Goal: Task Accomplishment & Management: Manage account settings

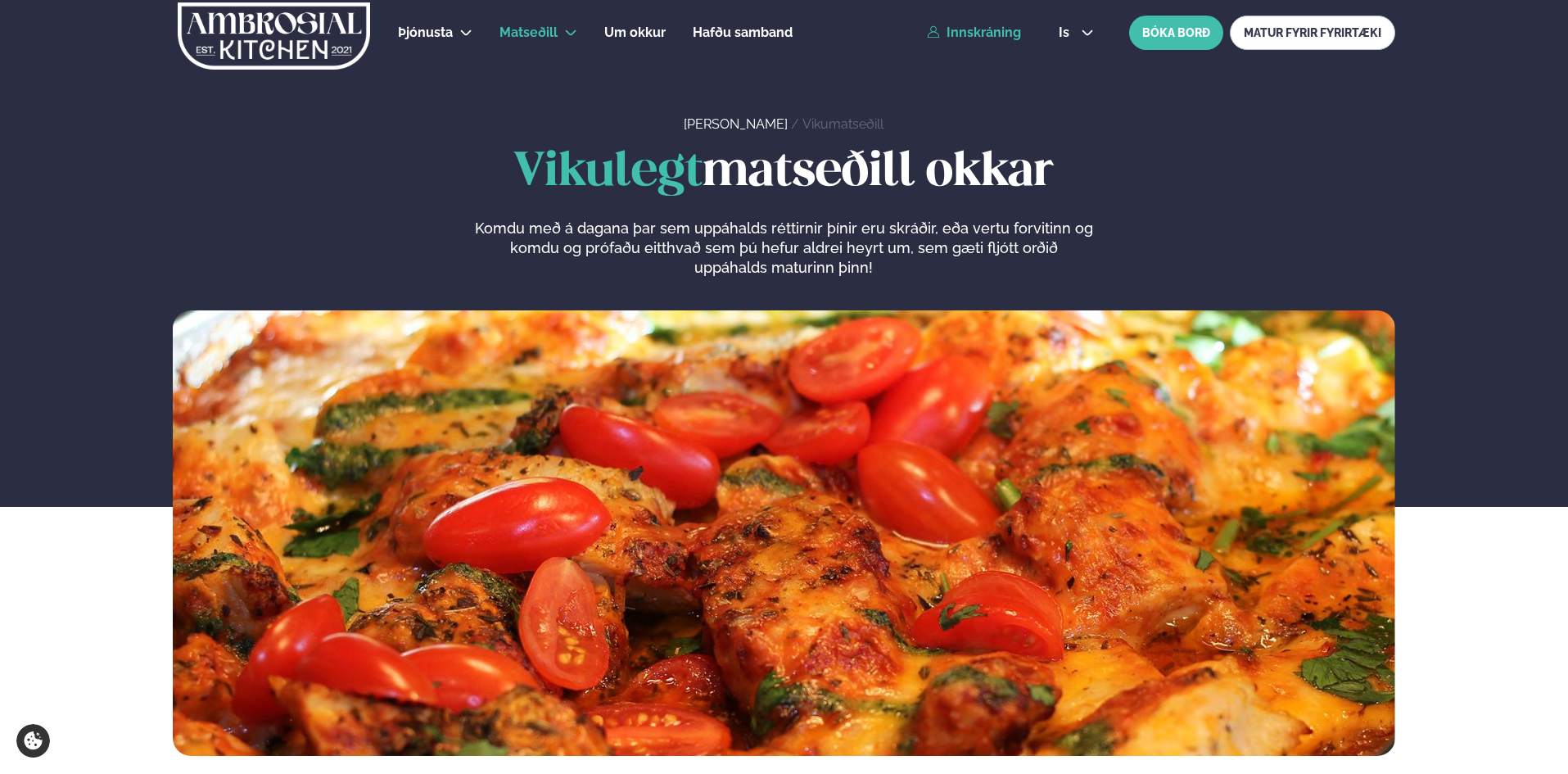
click at [970, 31] on link "Innskráning" at bounding box center [973, 33] width 95 height 15
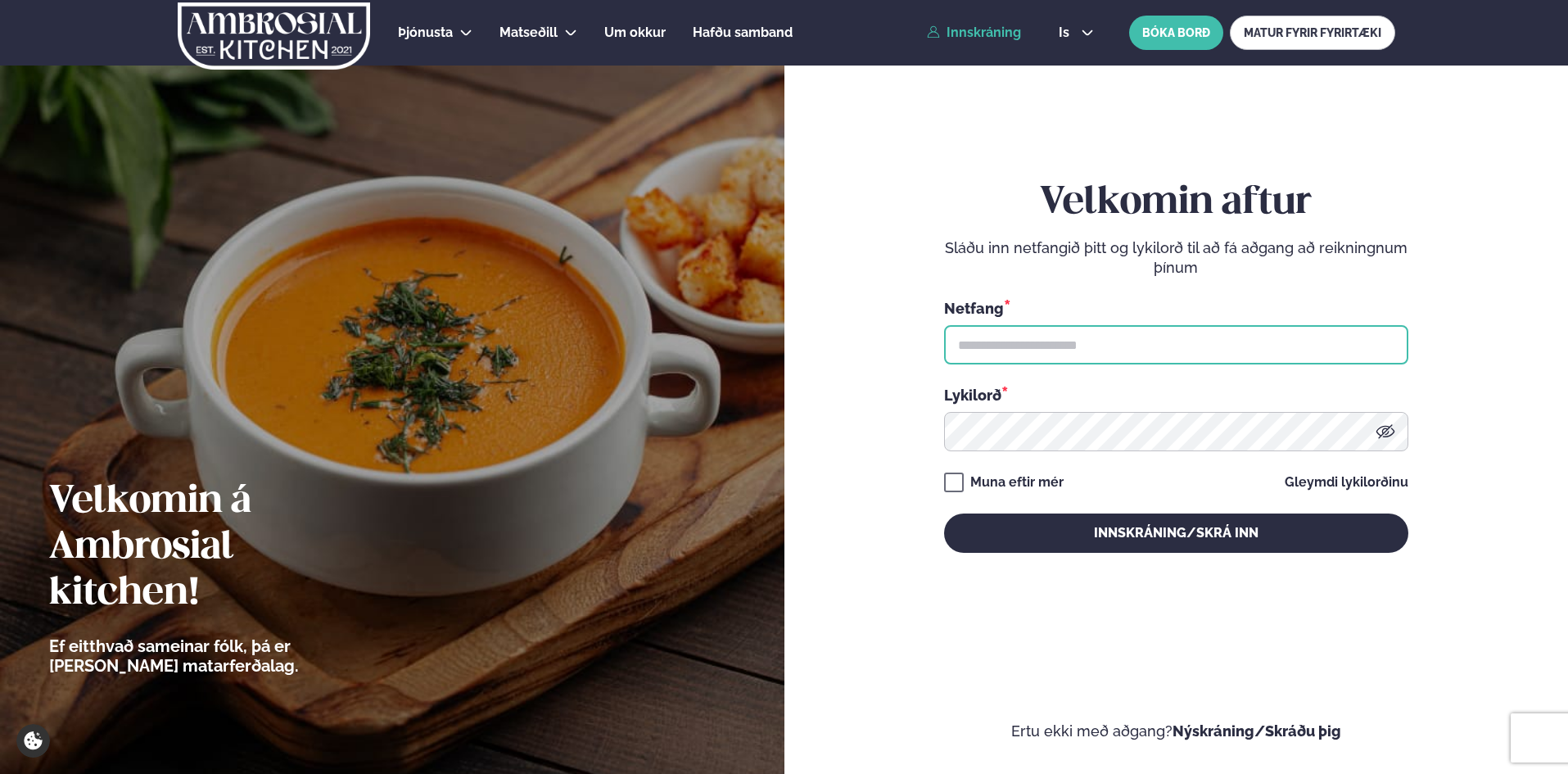
click at [989, 338] on input "text" at bounding box center [1176, 344] width 465 height 39
type input "**********"
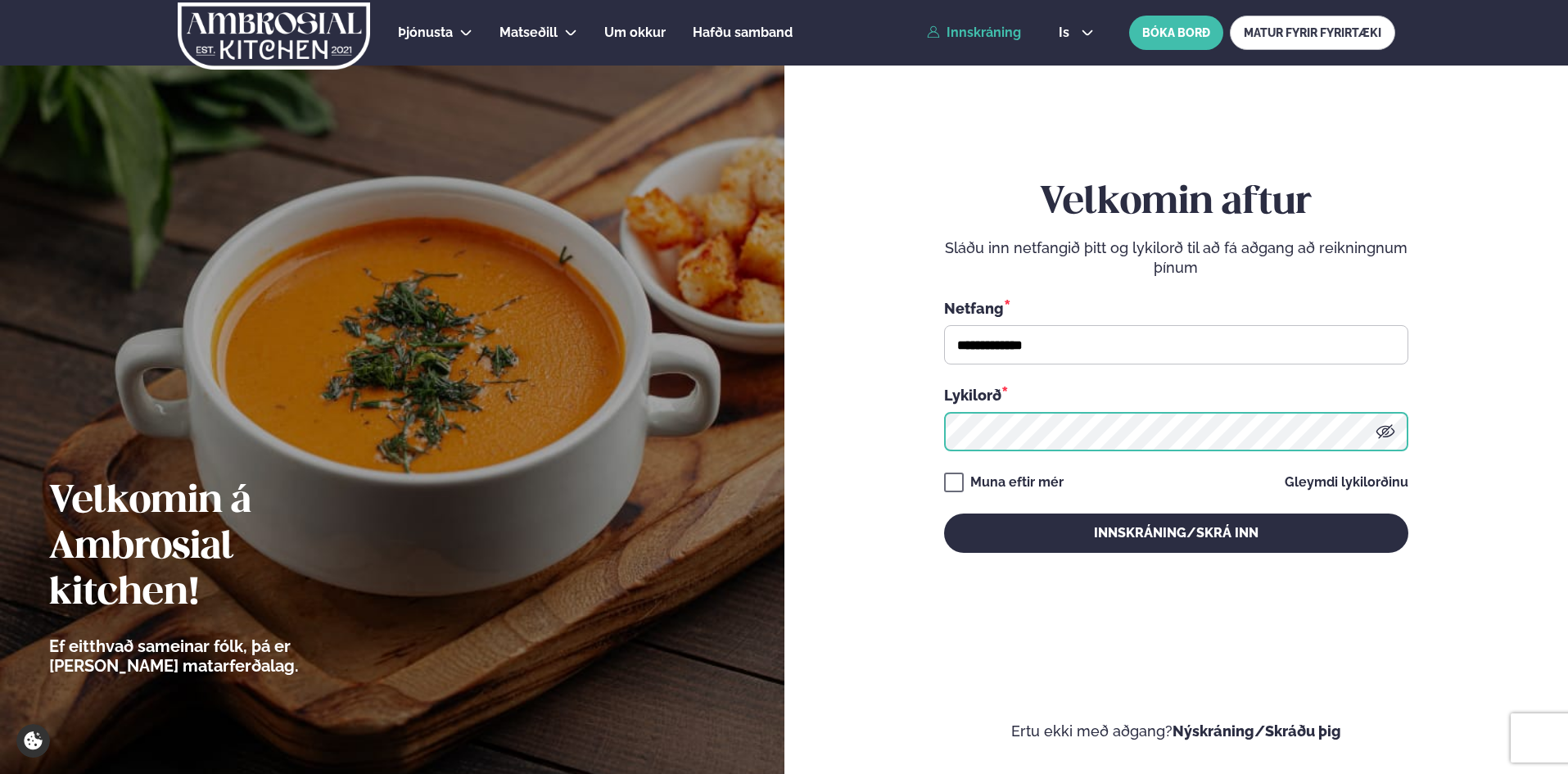
click at [944, 513] on button "Innskráning/Skrá inn" at bounding box center [1176, 532] width 465 height 39
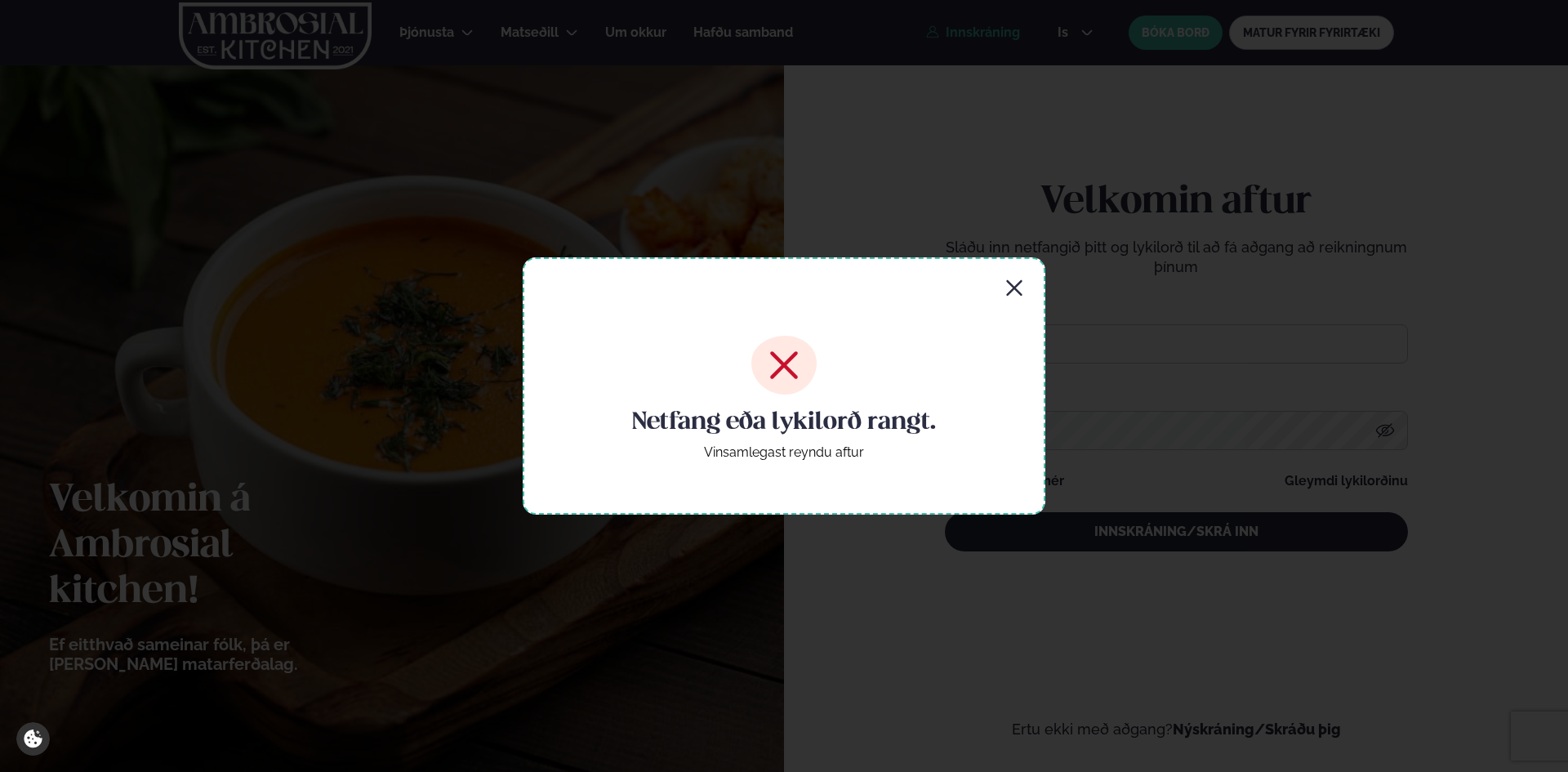
click at [999, 286] on div "Netfang eða lykilorð rangt. Vinsamlegast reyndu aftur" at bounding box center [784, 385] width 523 height 256
click at [1013, 292] on icon "button" at bounding box center [1014, 289] width 20 height 20
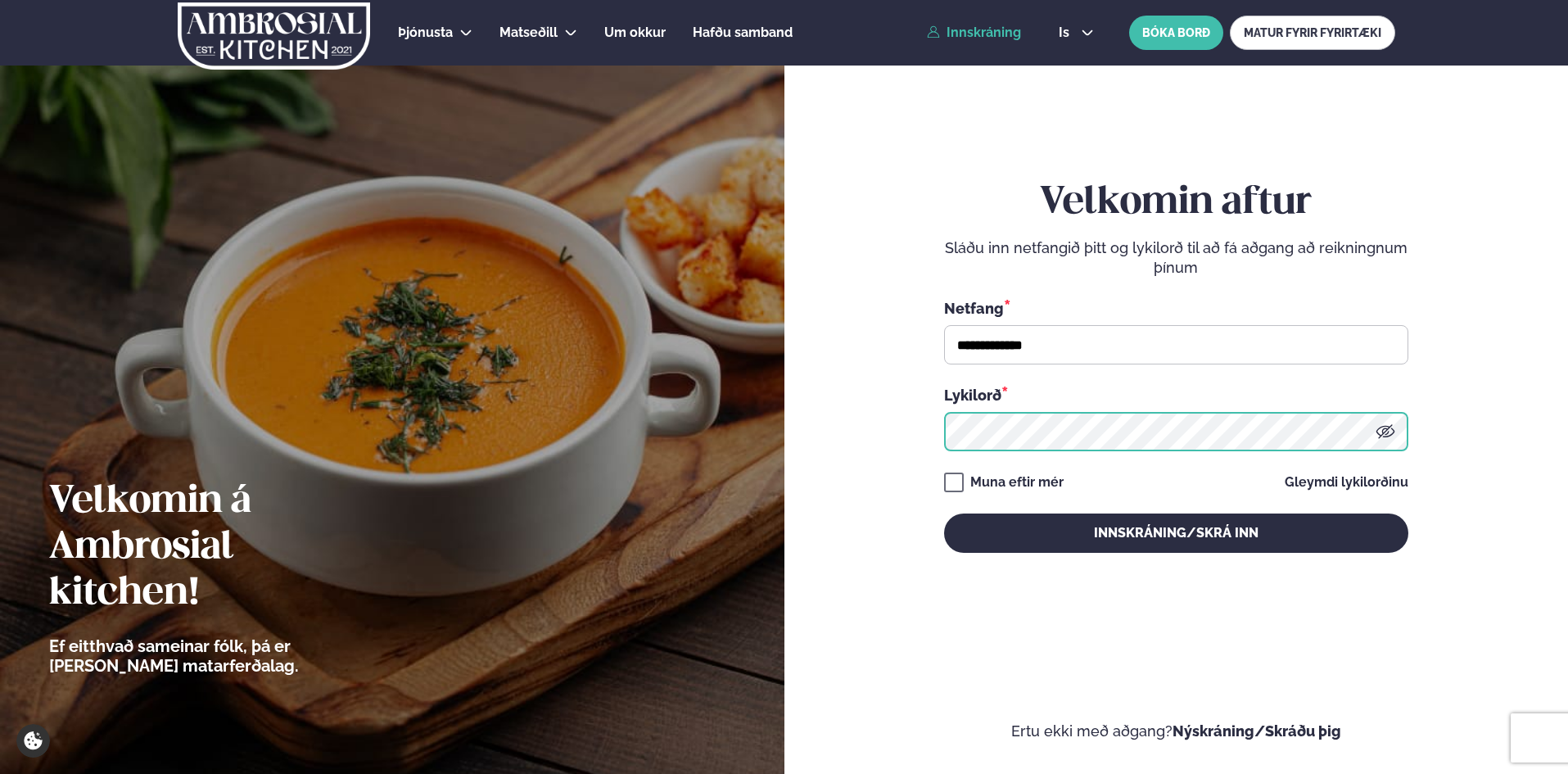
click at [944, 513] on button "Innskráning/Skrá inn" at bounding box center [1176, 532] width 465 height 39
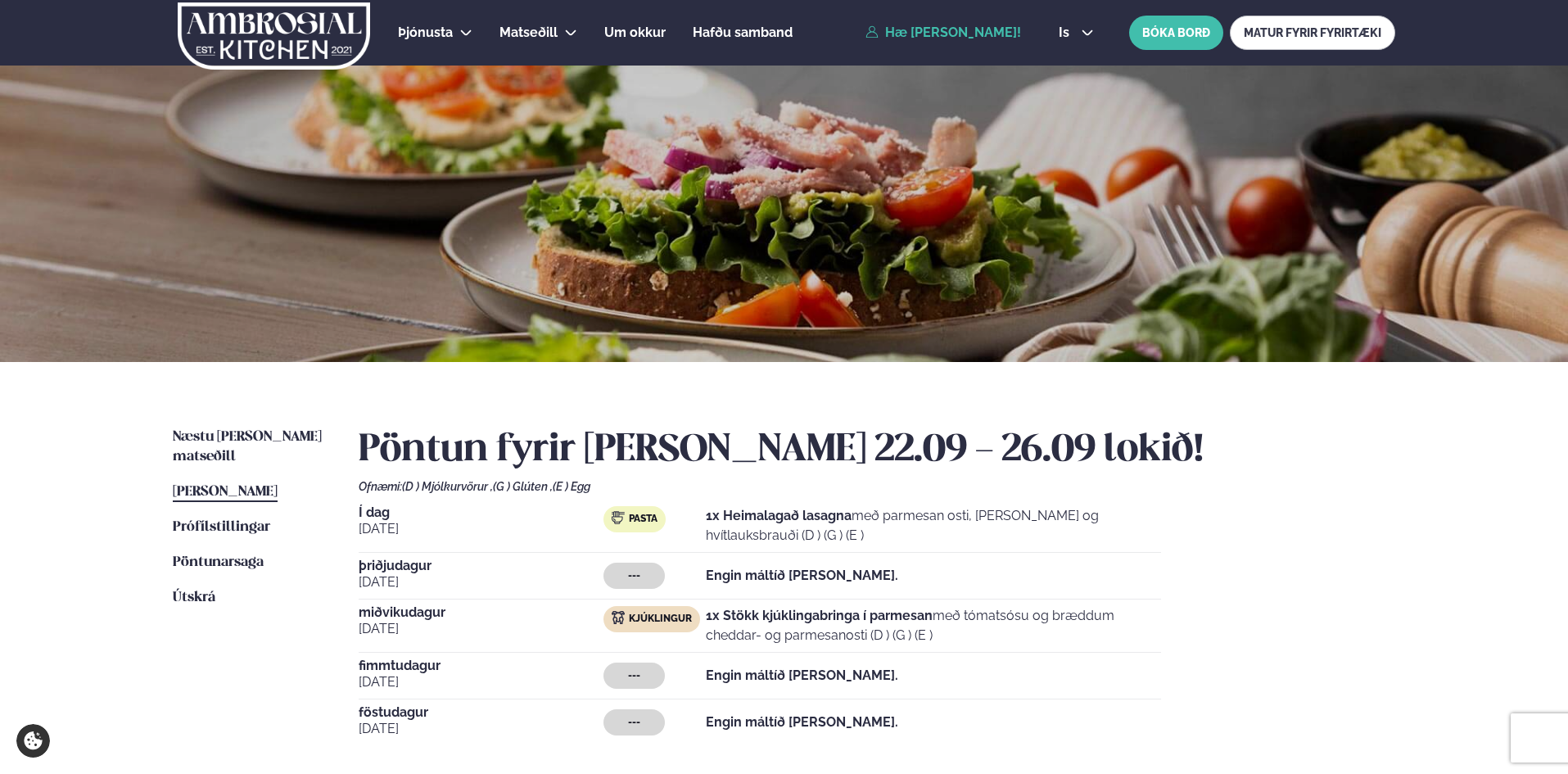
scroll to position [2, 0]
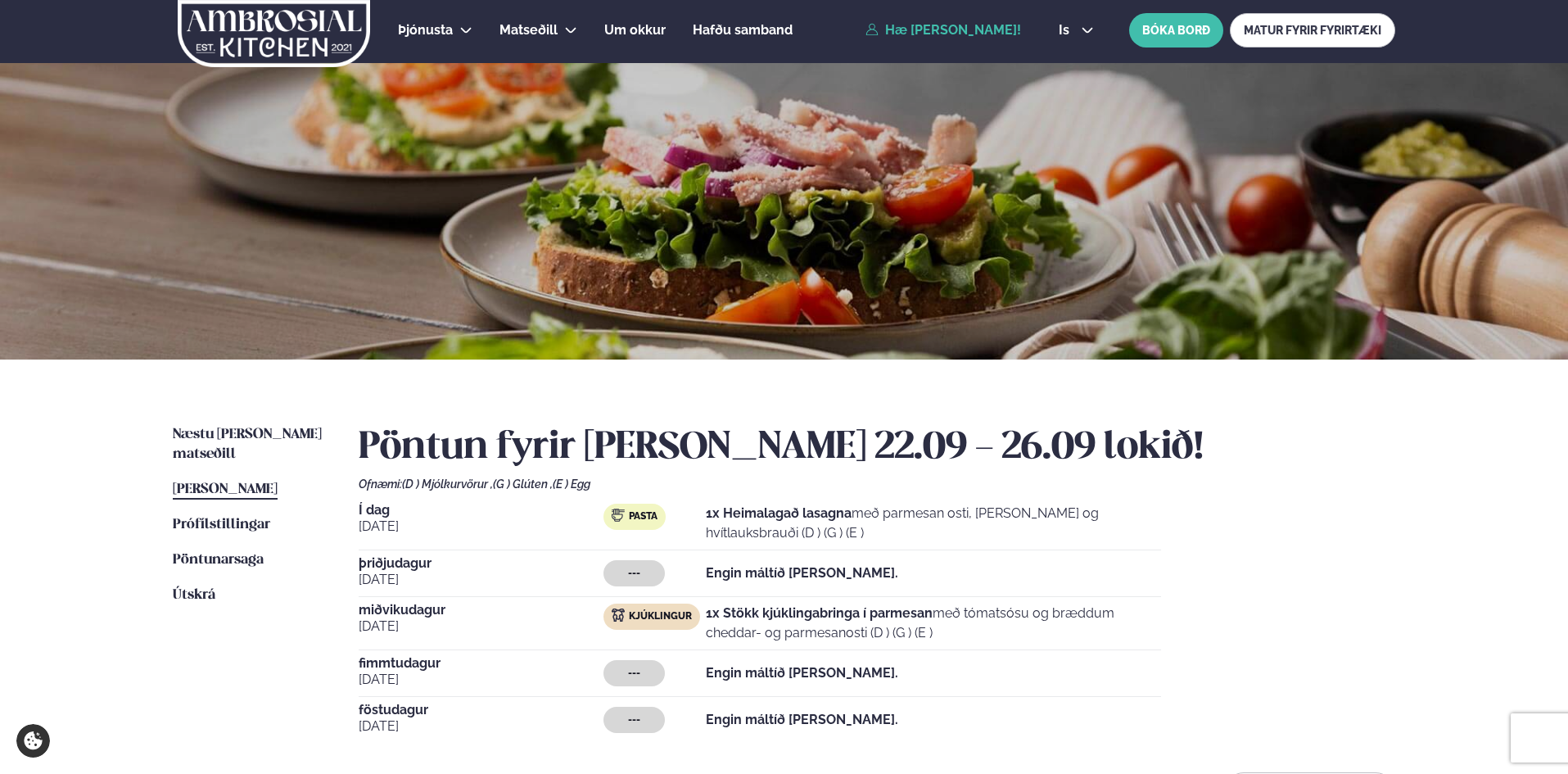
drag, startPoint x: 1118, startPoint y: 463, endPoint x: 392, endPoint y: 441, distance: 726.3
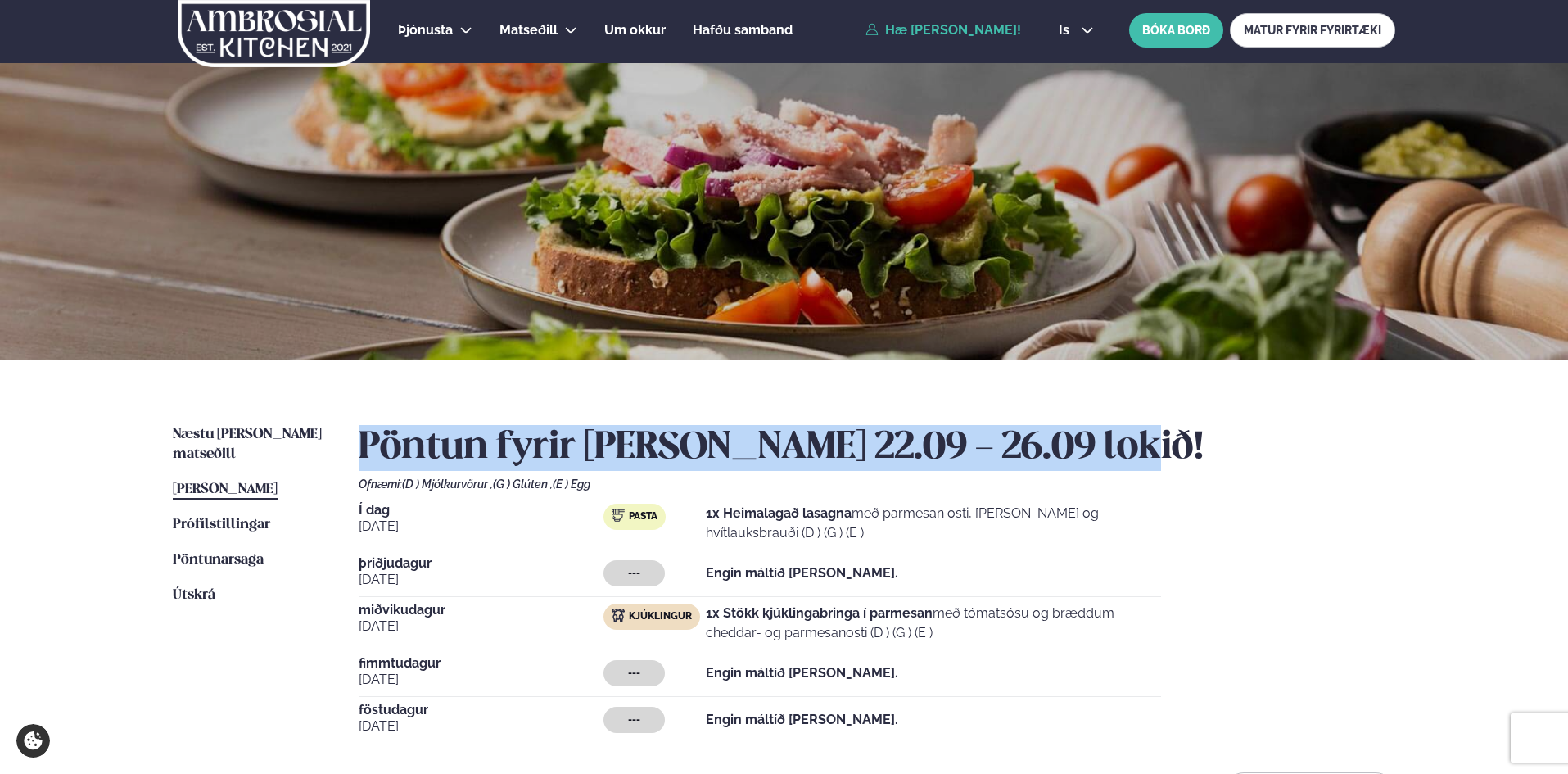
drag, startPoint x: 392, startPoint y: 441, endPoint x: 1150, endPoint y: 455, distance: 758.1
click at [1150, 455] on div "Næstu [PERSON_NAME] matseðill Næsta vika [PERSON_NAME] matseðill [PERSON_NAME] …" at bounding box center [783, 621] width 1320 height 524
click at [1150, 455] on h2 "Pöntun fyrir [PERSON_NAME] 22.09 - 26.09 lokið!" at bounding box center [877, 448] width 1037 height 46
